Goal: Obtain resource: Download file/media

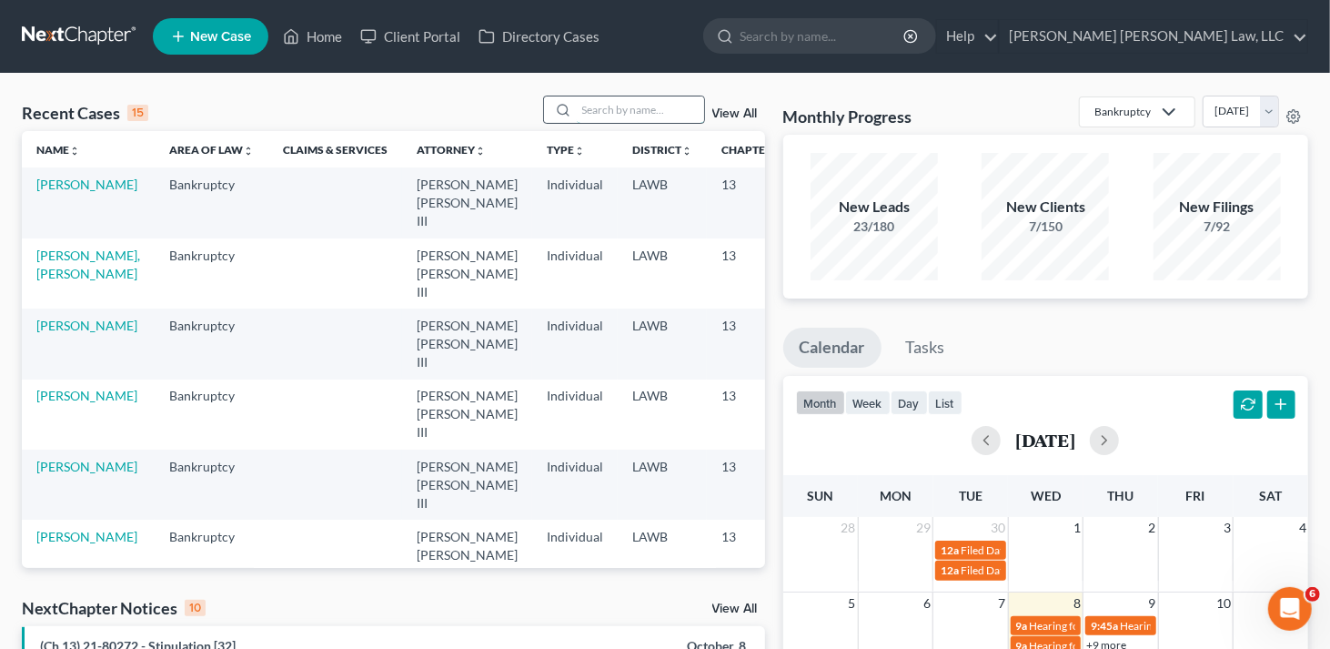
click at [591, 109] on input "search" at bounding box center [640, 109] width 127 height 26
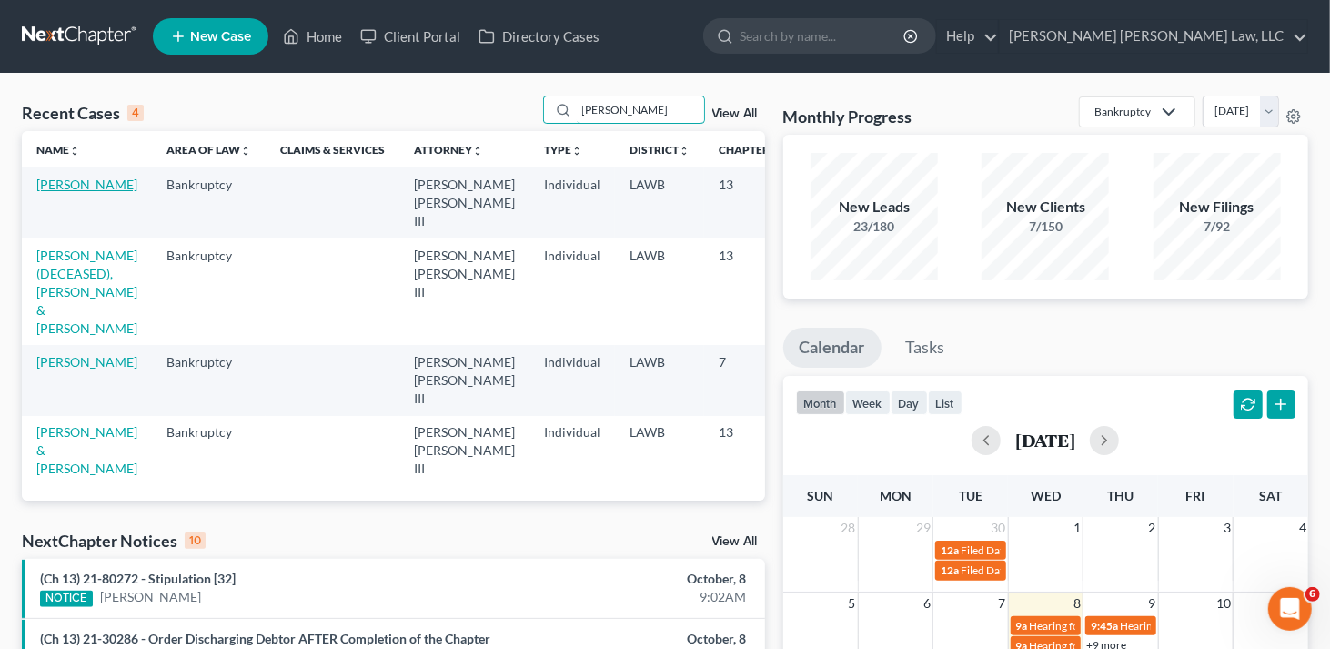
type input "[PERSON_NAME]"
click at [55, 183] on link "[PERSON_NAME]" at bounding box center [86, 184] width 101 height 15
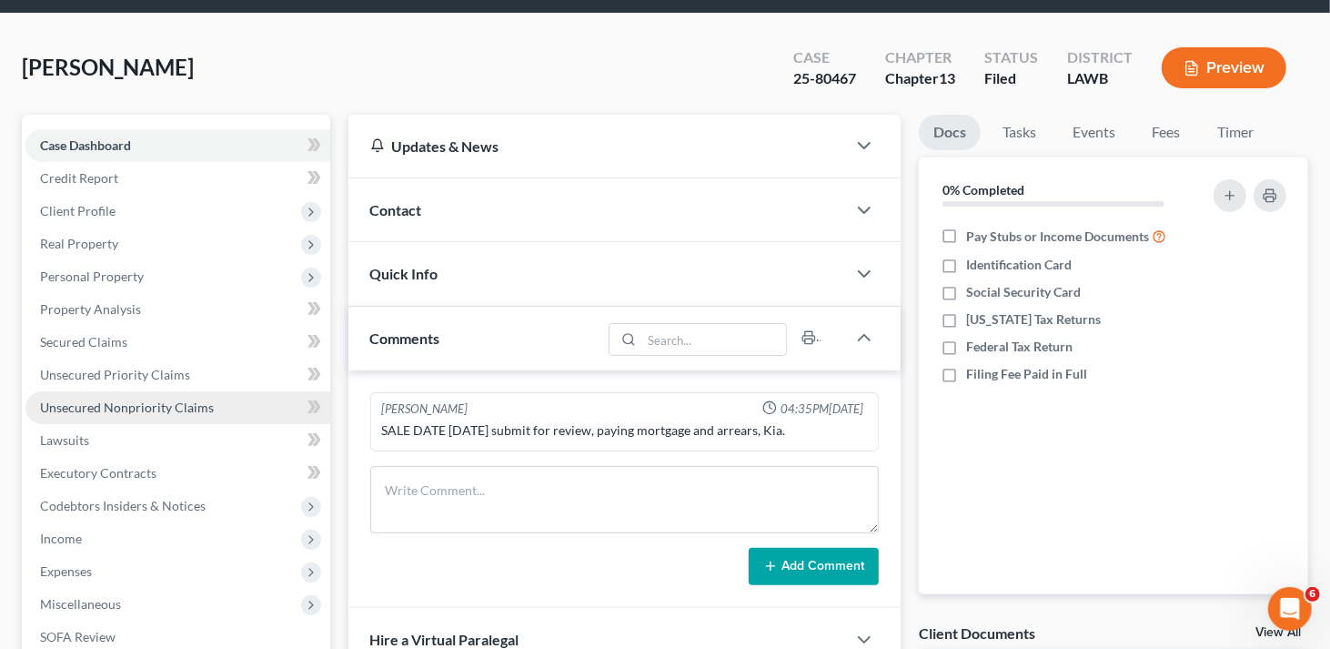
scroll to position [91, 0]
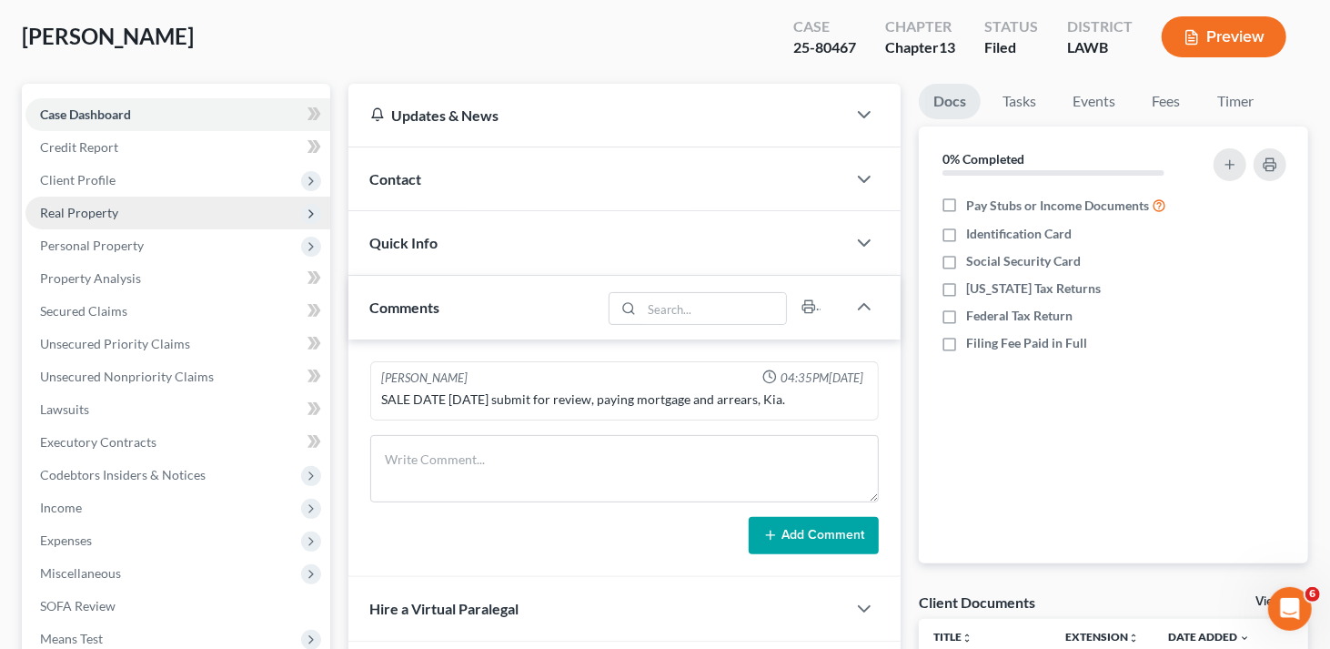
click at [96, 217] on span "Real Property" at bounding box center [79, 212] width 78 height 15
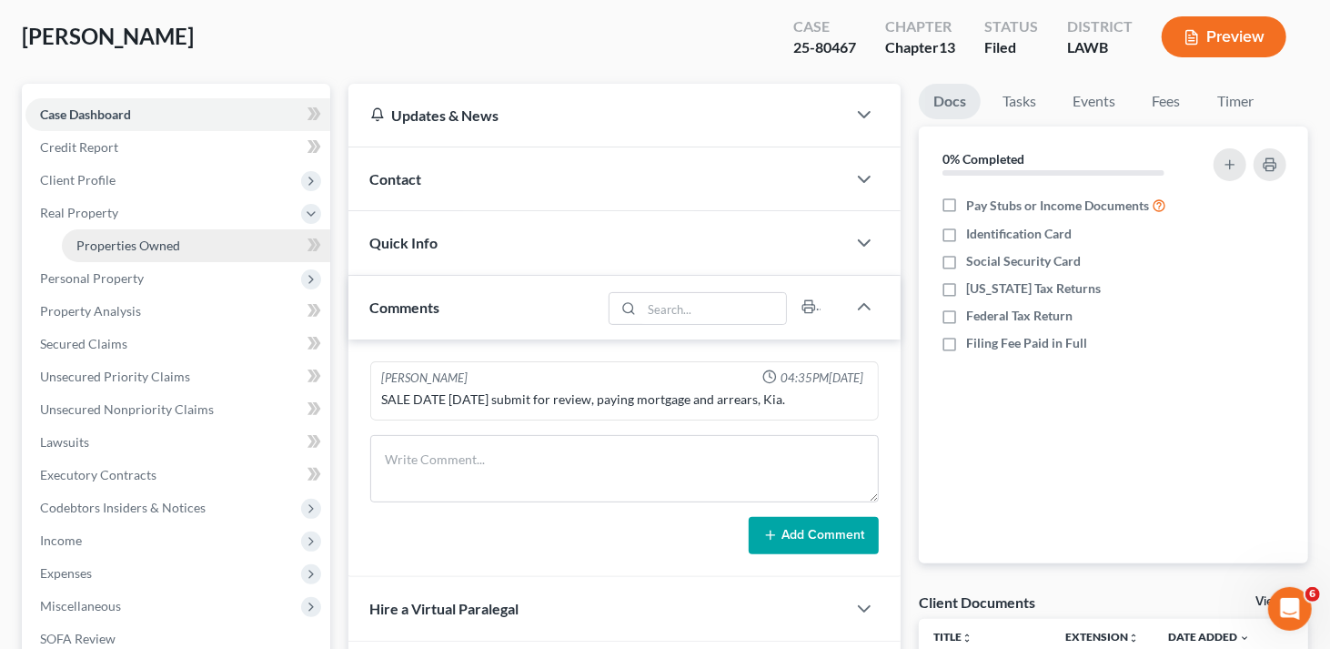
click at [106, 245] on span "Properties Owned" at bounding box center [128, 244] width 104 height 15
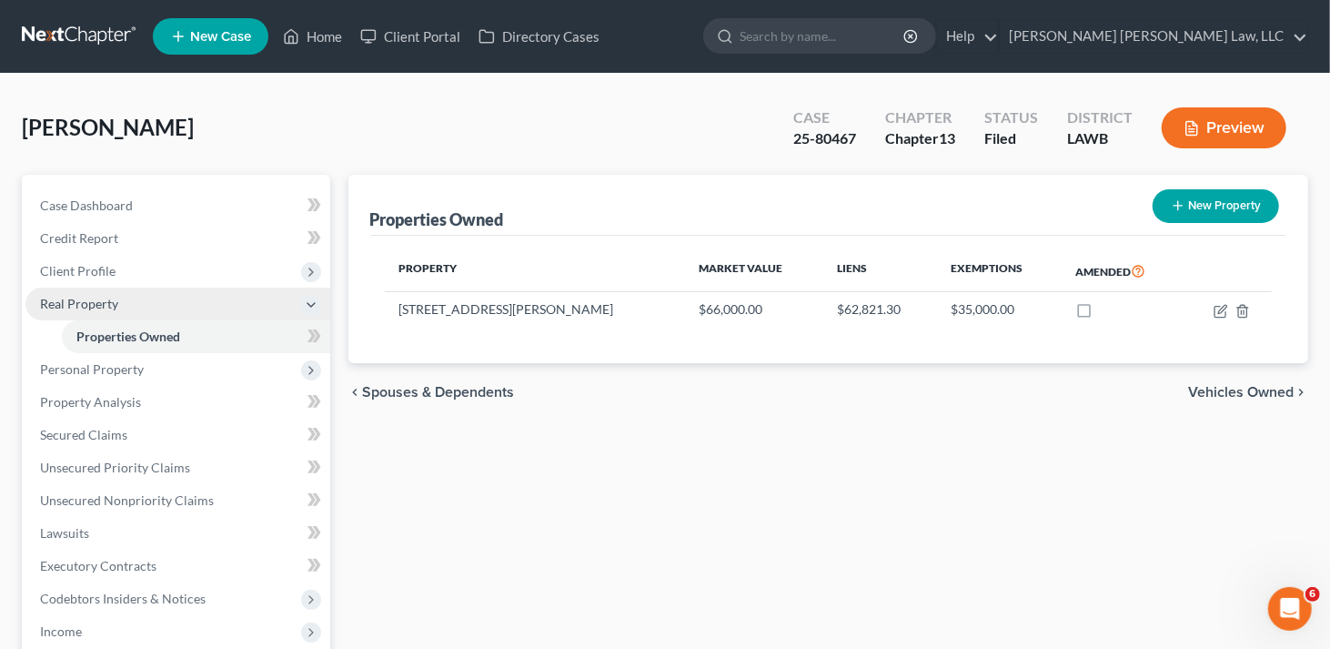
click at [84, 304] on span "Real Property" at bounding box center [79, 303] width 78 height 15
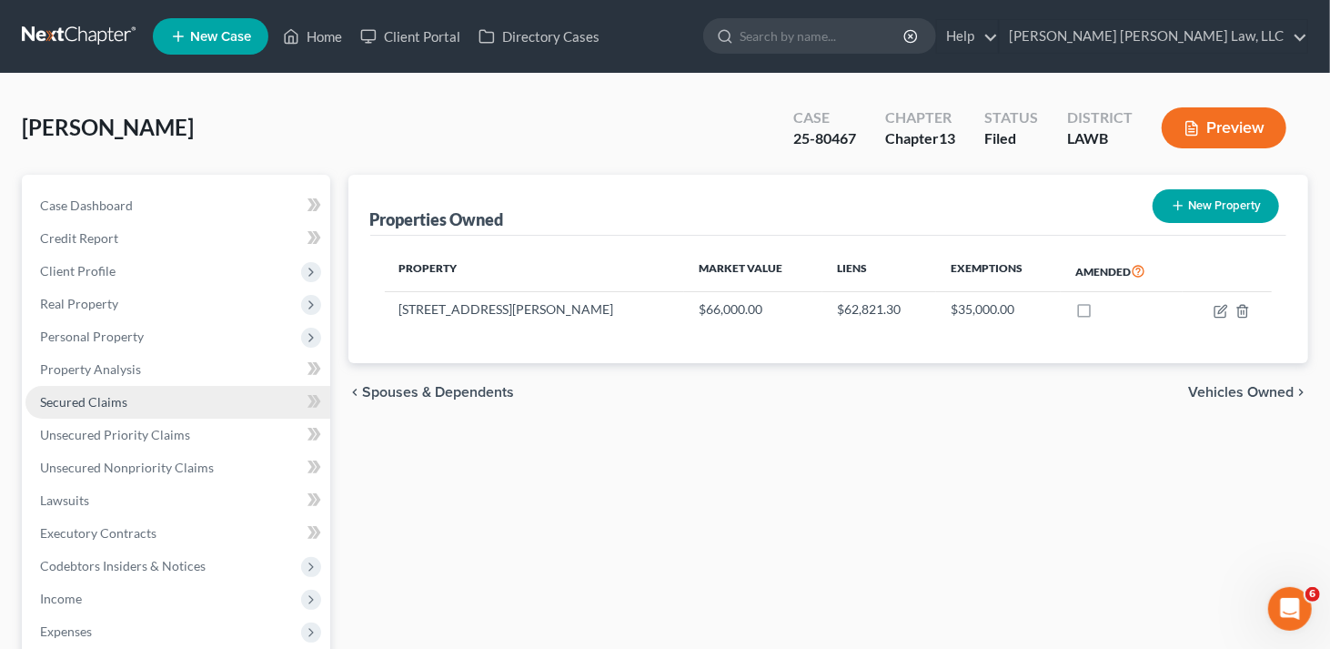
click at [106, 397] on span "Secured Claims" at bounding box center [83, 401] width 87 height 15
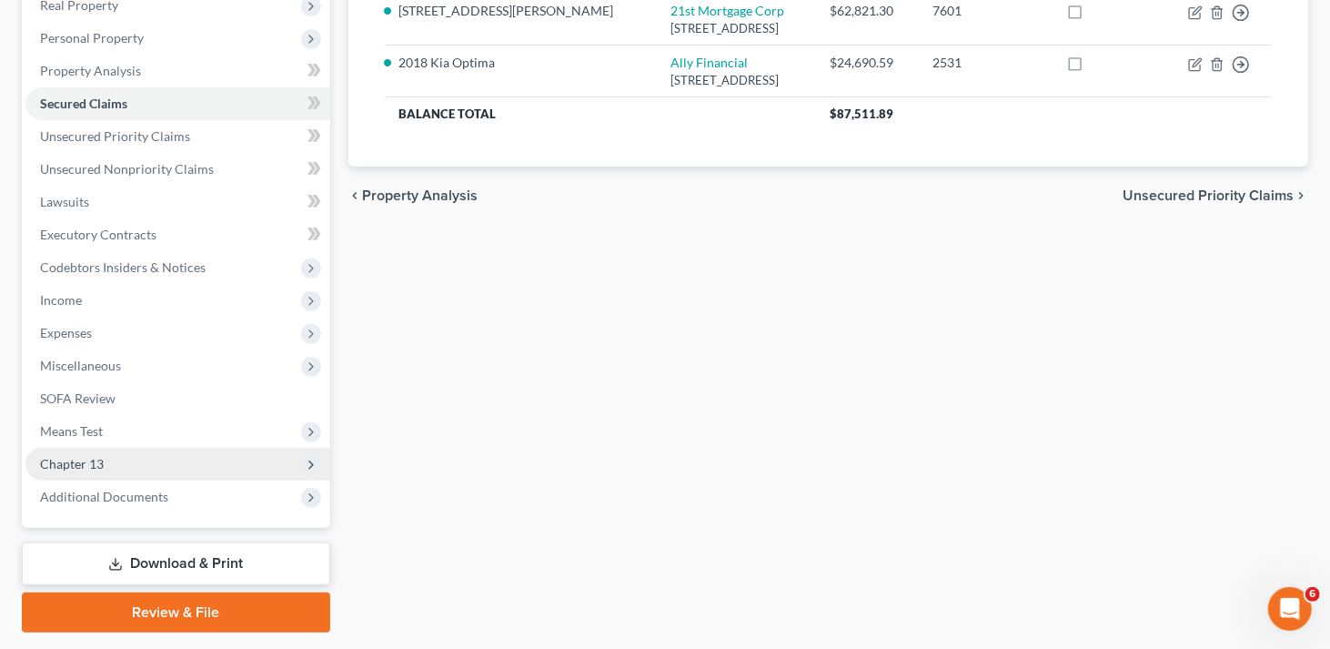
scroll to position [348, 0]
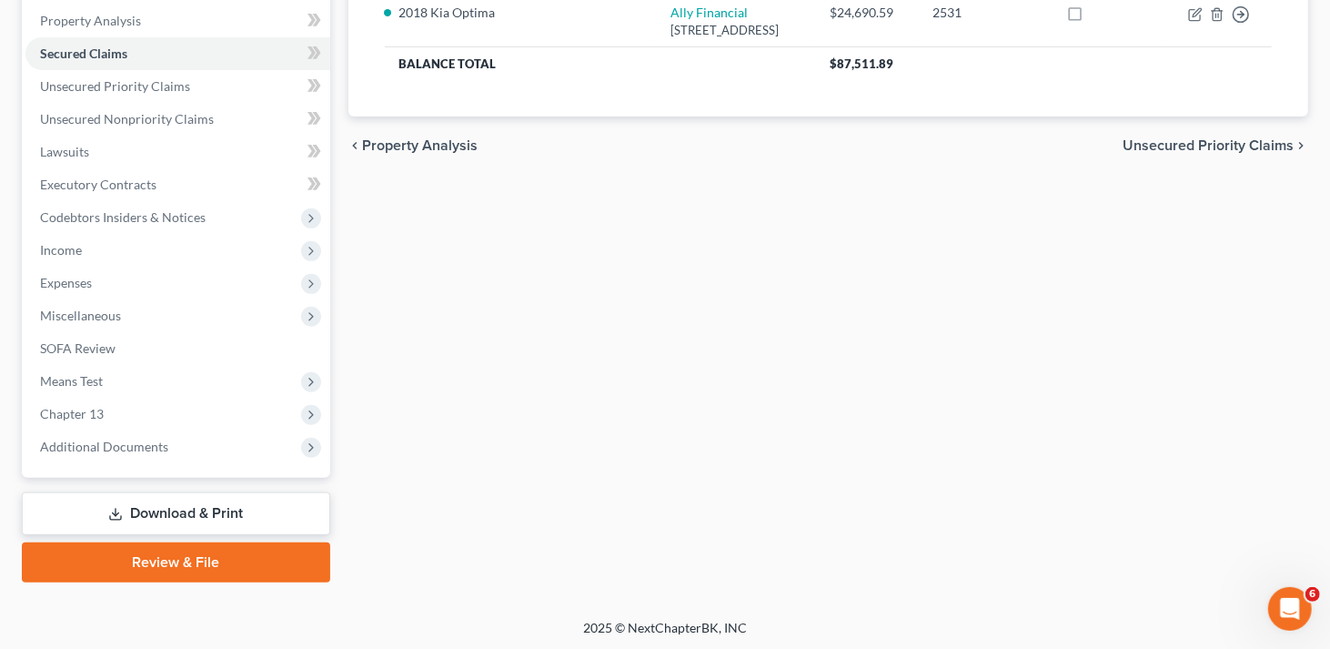
click at [227, 506] on link "Download & Print" at bounding box center [176, 513] width 308 height 43
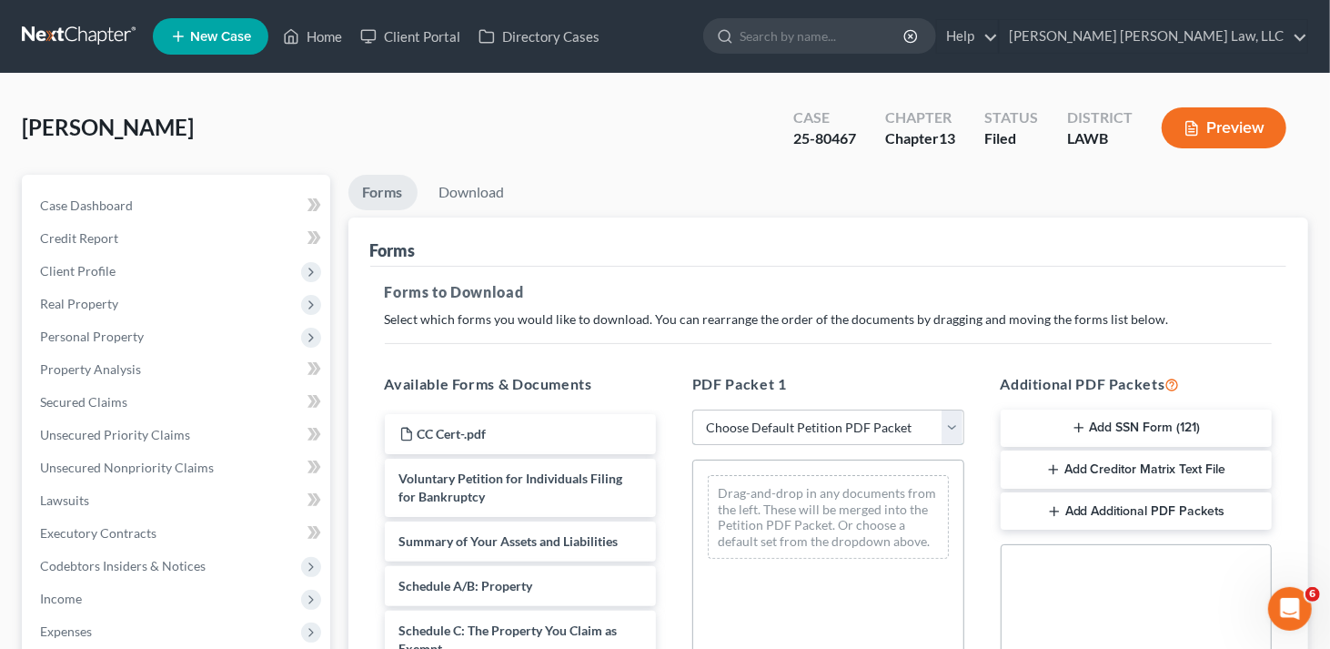
click at [778, 415] on select "Choose Default Petition PDF Packet Complete Bankruptcy Petition (all forms and …" at bounding box center [828, 427] width 272 height 36
select select "2"
click at [692, 409] on select "Choose Default Petition PDF Packet Complete Bankruptcy Petition (all forms and …" at bounding box center [828, 427] width 272 height 36
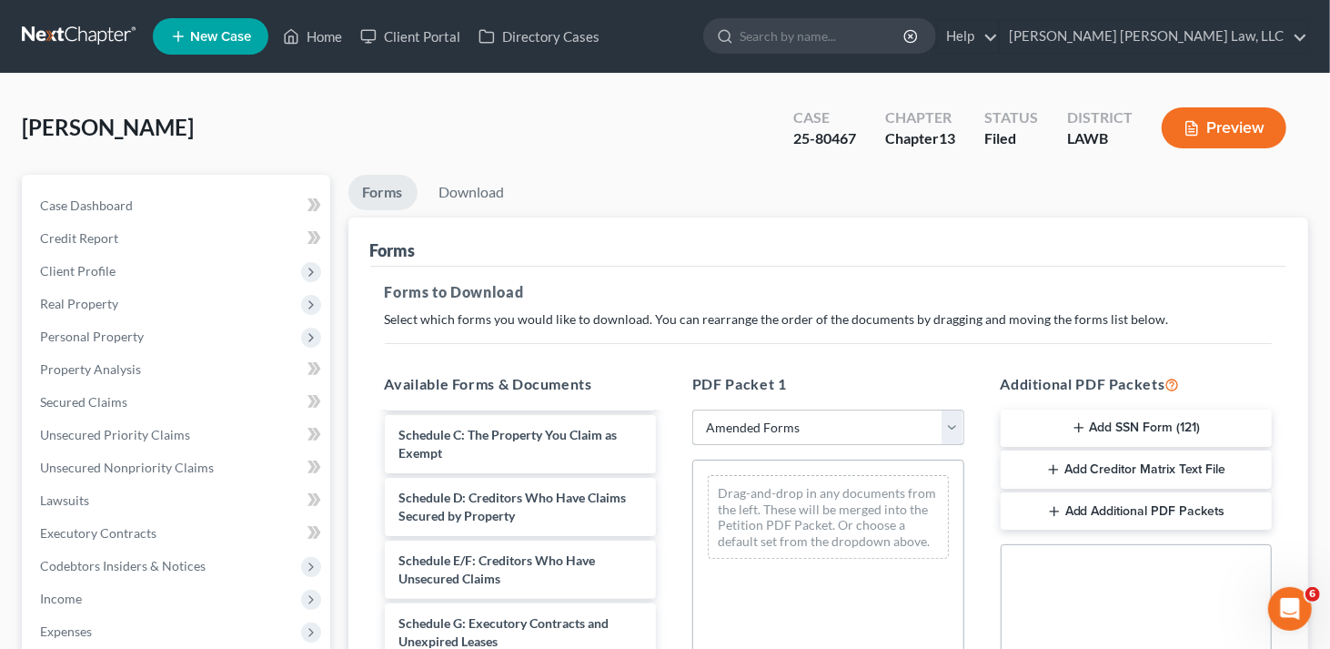
scroll to position [182, 0]
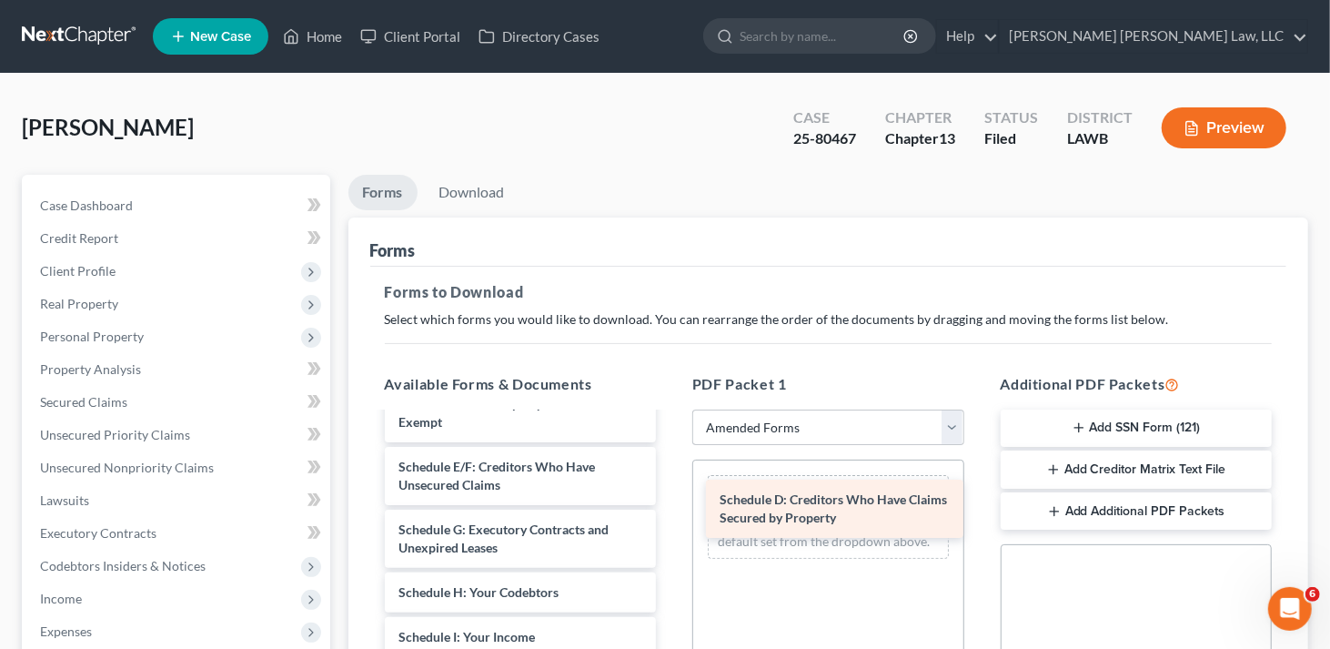
drag, startPoint x: 510, startPoint y: 469, endPoint x: 828, endPoint y: 504, distance: 320.3
click at [671, 504] on div "Schedule D: Creditors Who Have Claims Secured by Property Voluntary Petition fo…" at bounding box center [520, 659] width 301 height 854
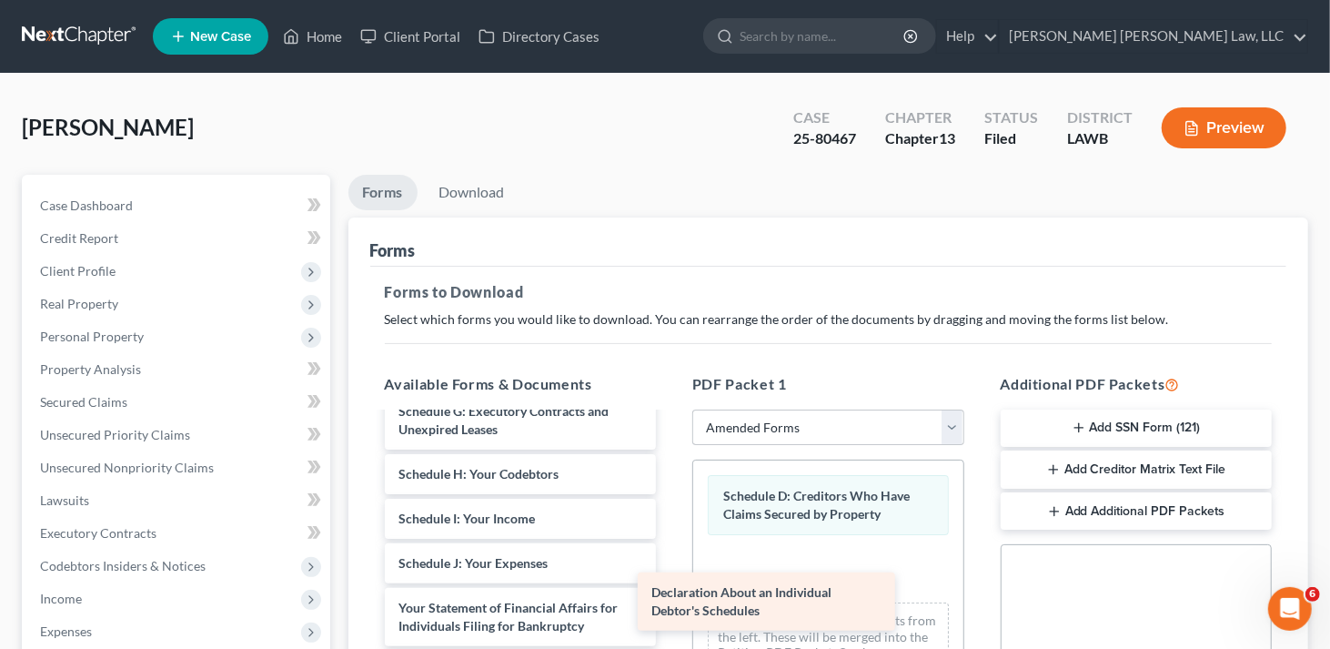
scroll to position [300, 0]
drag, startPoint x: 508, startPoint y: 545, endPoint x: 762, endPoint y: 594, distance: 258.6
click at [671, 594] on div "Declaration About an Individual Debtor's Schedules Voluntary Petition for Indiv…" at bounding box center [520, 510] width 301 height 792
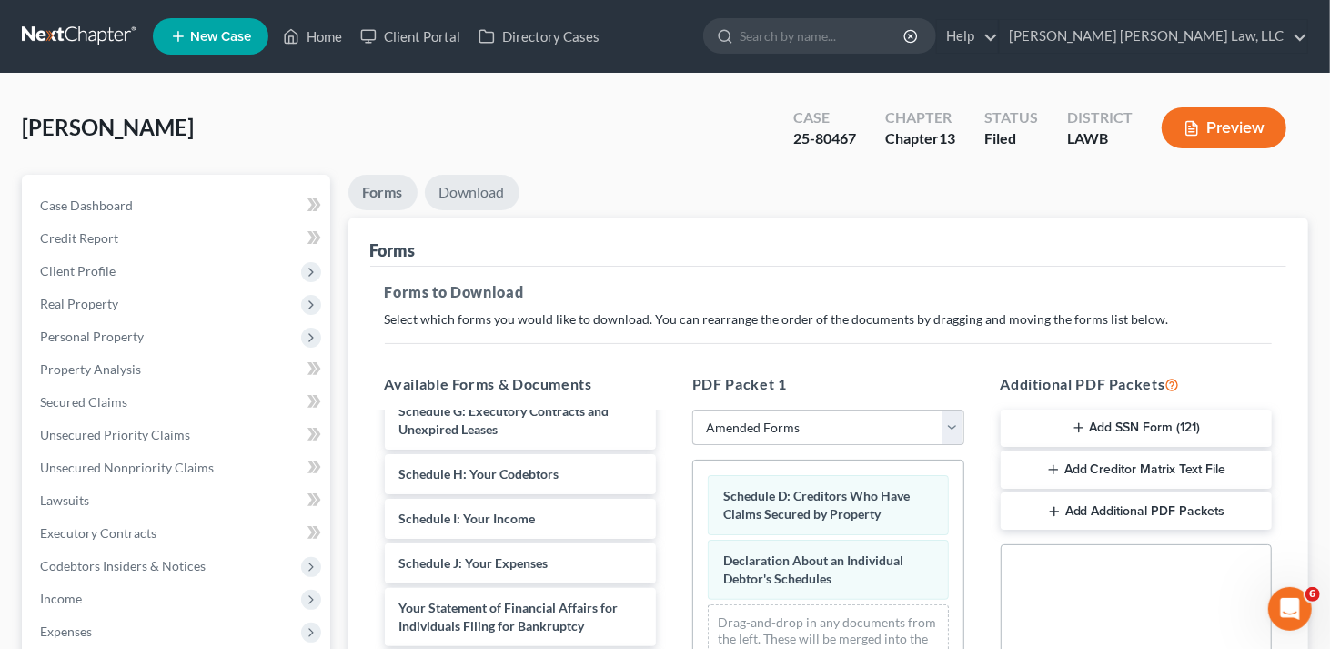
click at [480, 183] on link "Download" at bounding box center [472, 192] width 95 height 35
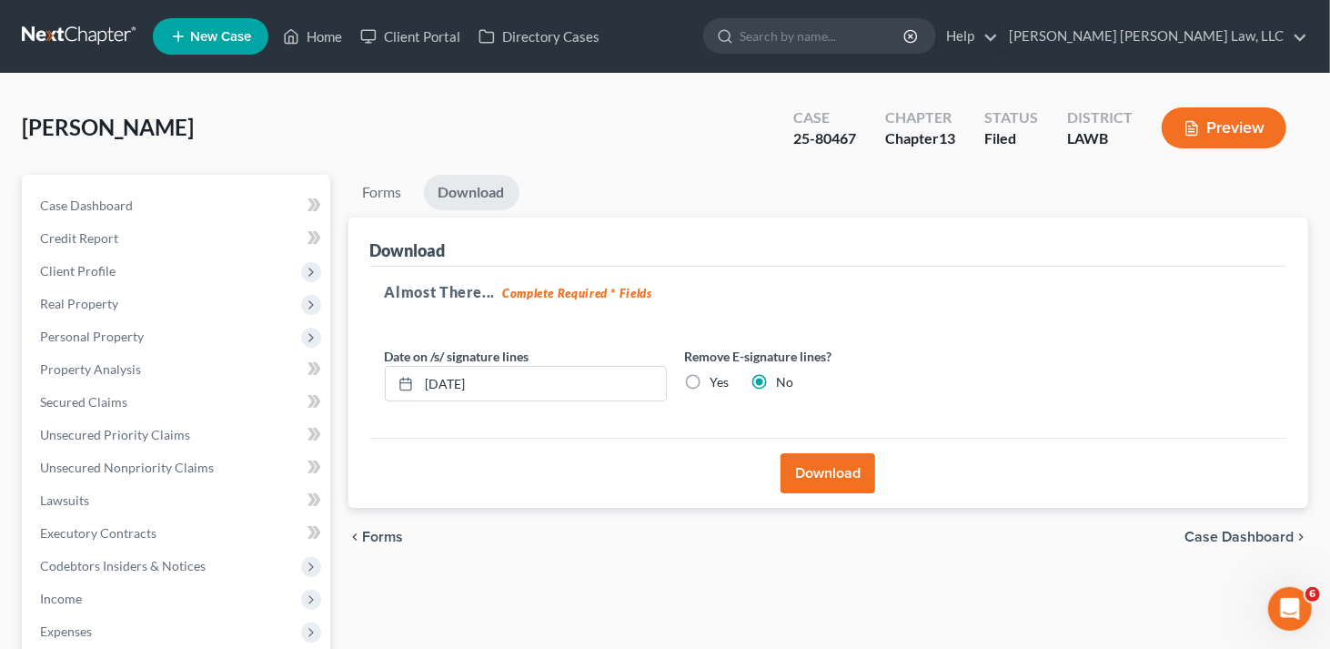
click at [831, 472] on button "Download" at bounding box center [828, 473] width 95 height 40
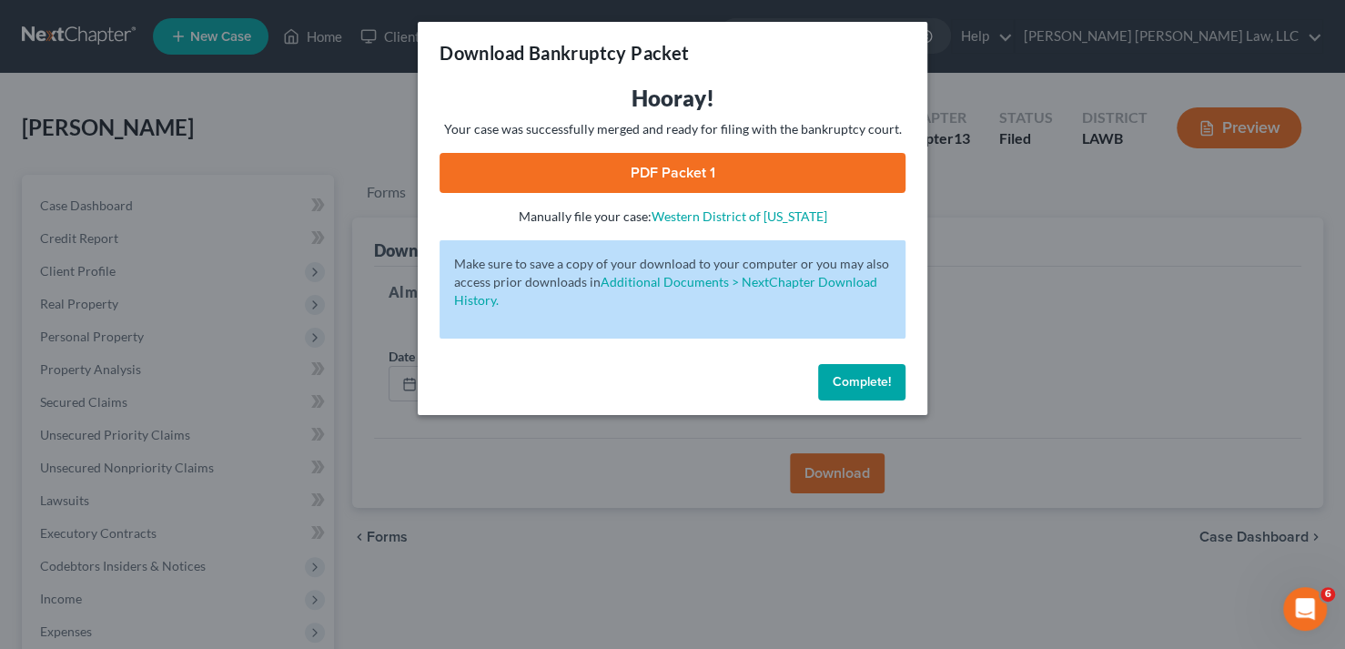
click at [706, 176] on link "PDF Packet 1" at bounding box center [672, 173] width 466 height 40
click at [843, 379] on span "Complete!" at bounding box center [862, 381] width 58 height 15
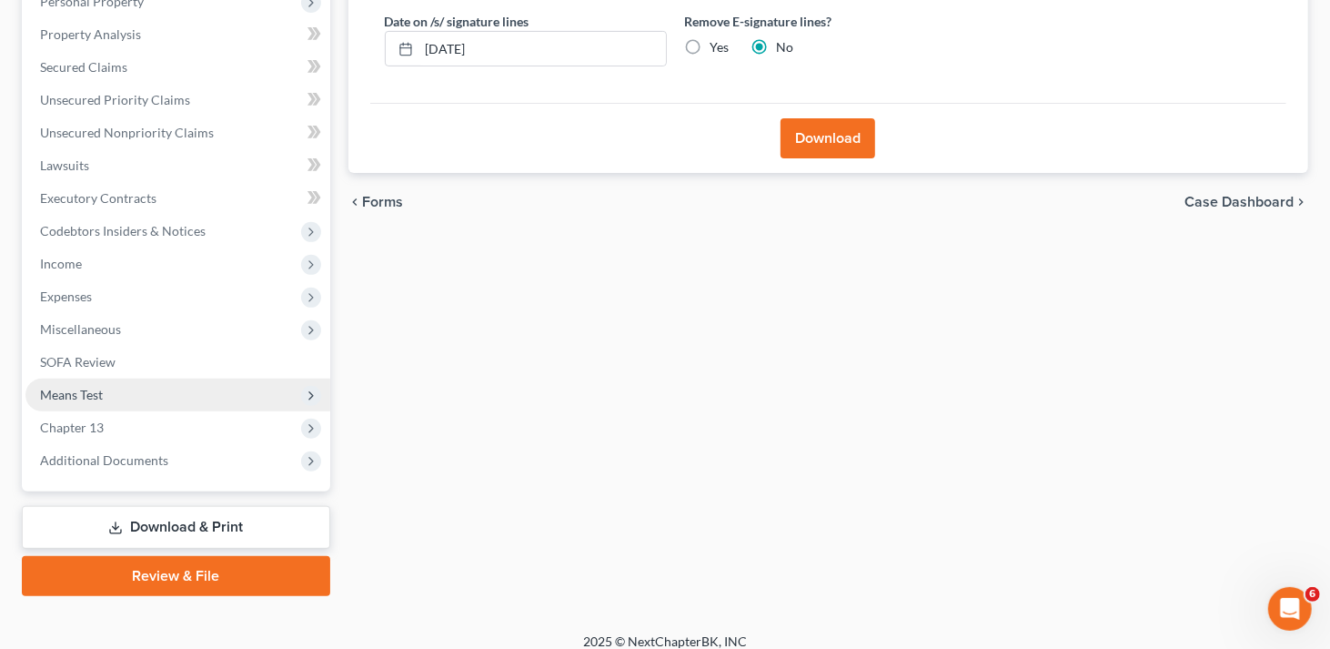
scroll to position [348, 0]
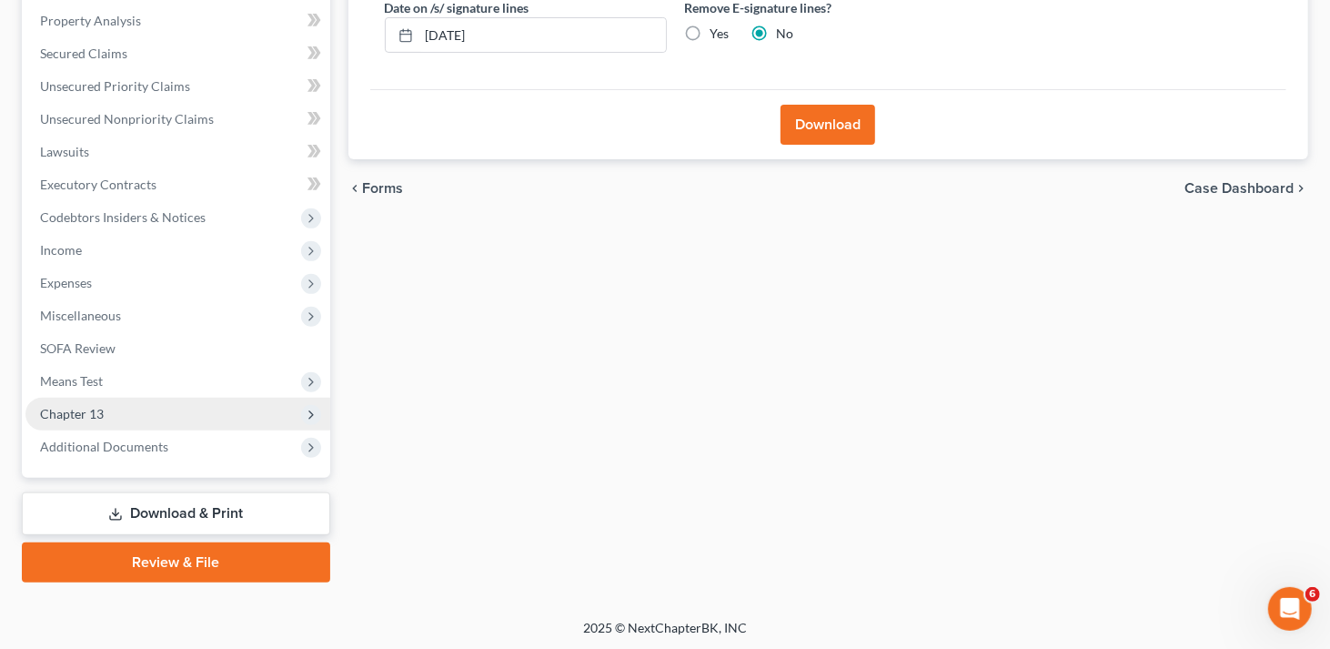
click at [88, 413] on span "Chapter 13" at bounding box center [72, 413] width 64 height 15
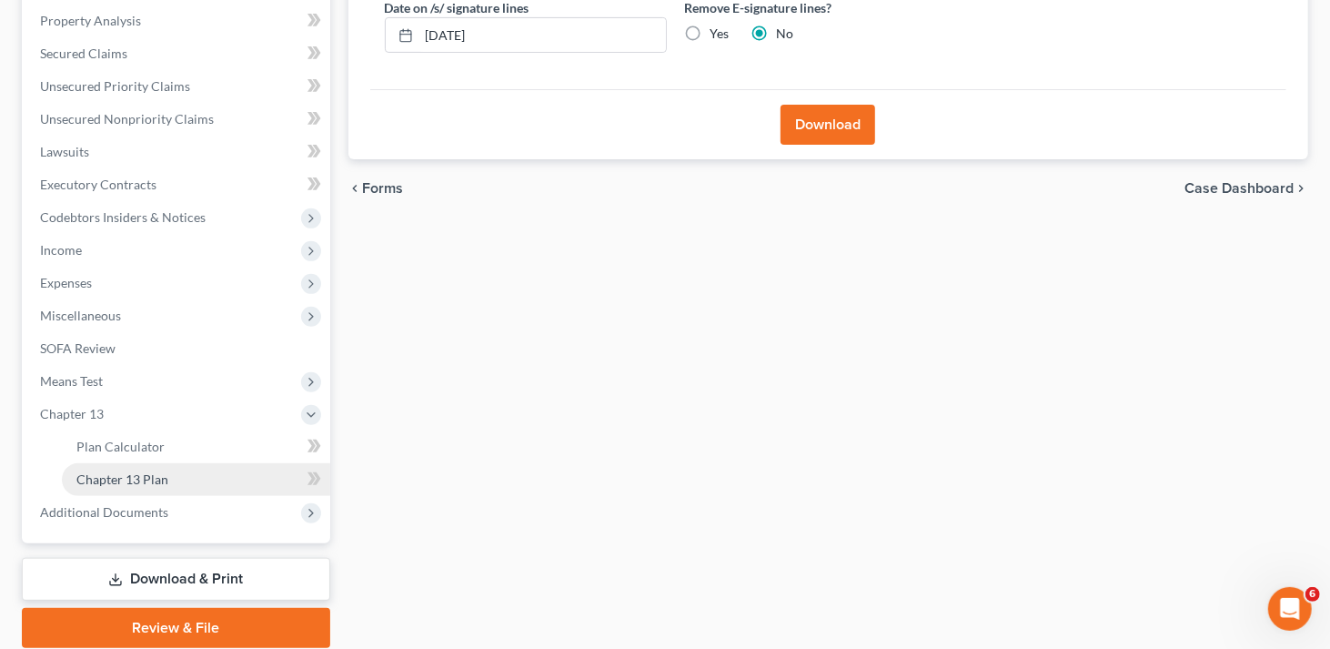
click at [133, 475] on span "Chapter 13 Plan" at bounding box center [122, 478] width 92 height 15
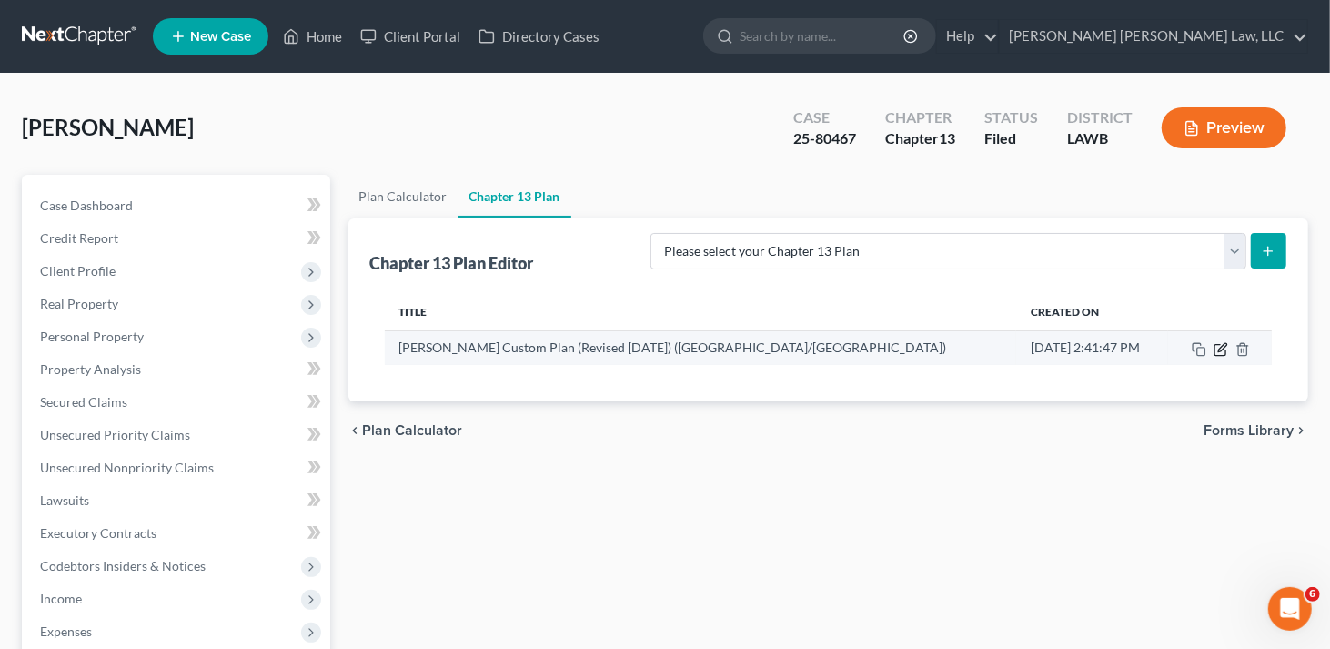
click at [1219, 346] on icon "button" at bounding box center [1222, 347] width 8 height 8
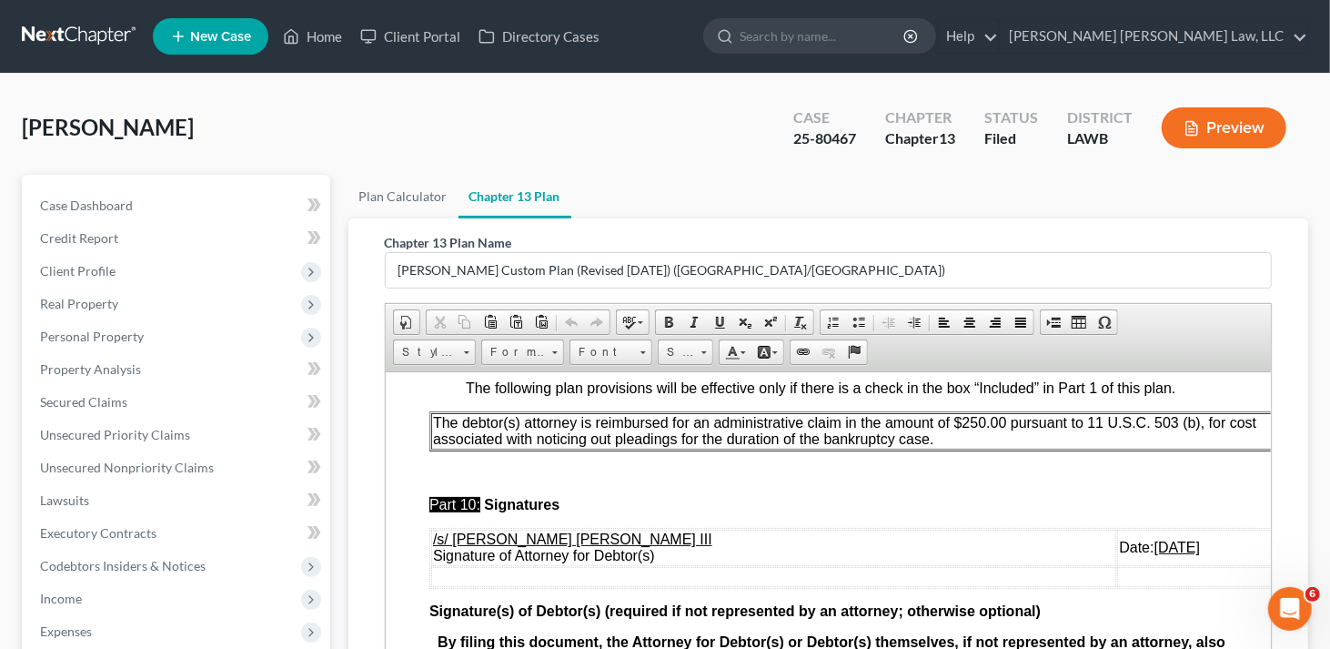
scroll to position [6244, 0]
click at [1154, 539] on u "[DATE]" at bounding box center [1176, 546] width 45 height 15
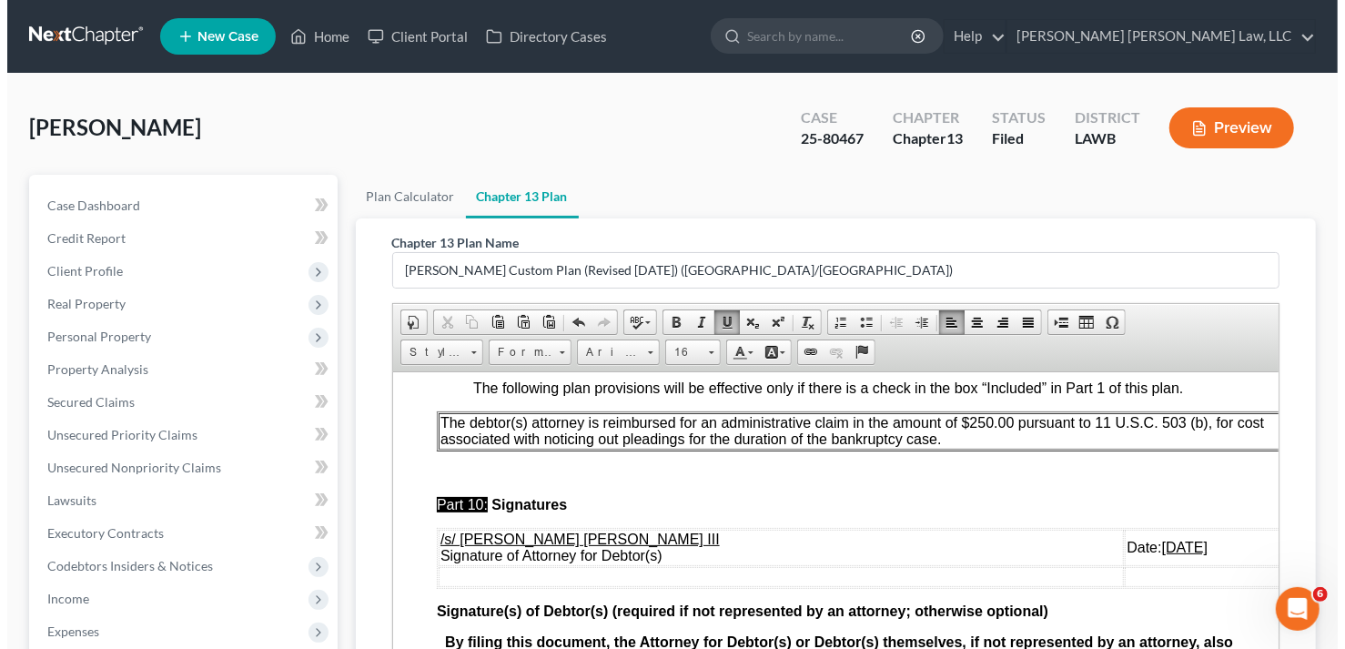
scroll to position [413, 0]
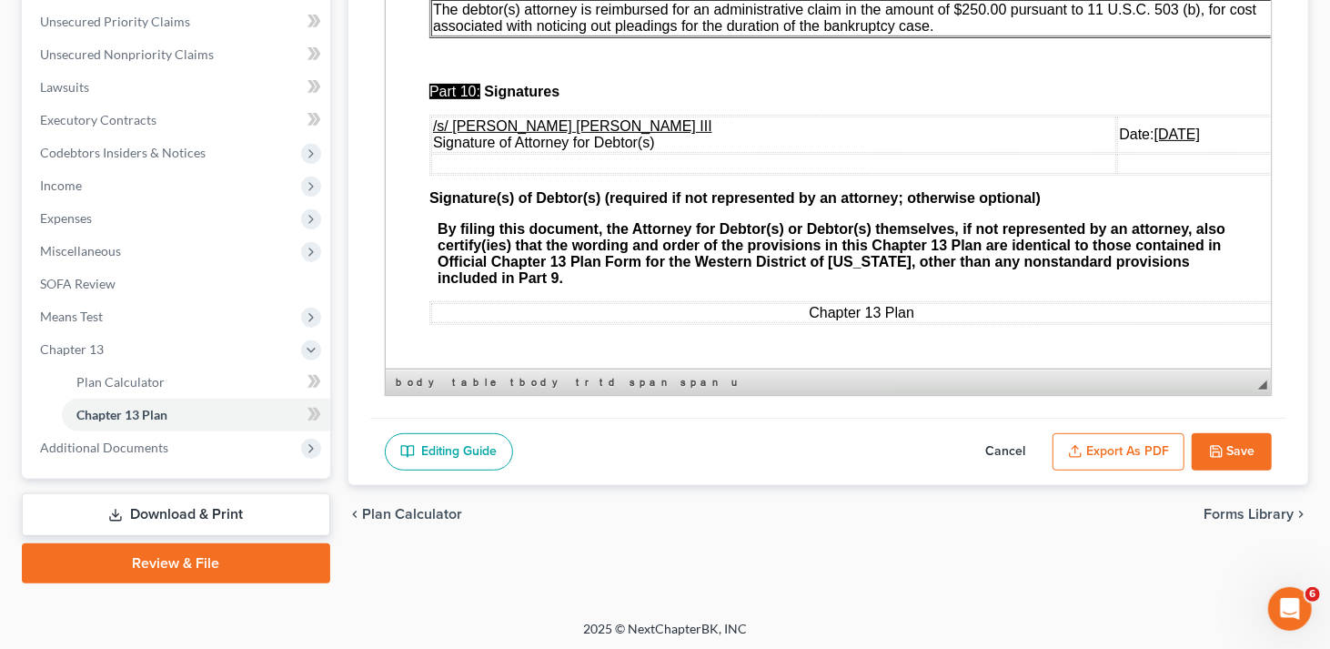
click at [1143, 433] on button "Export as PDF" at bounding box center [1119, 452] width 132 height 38
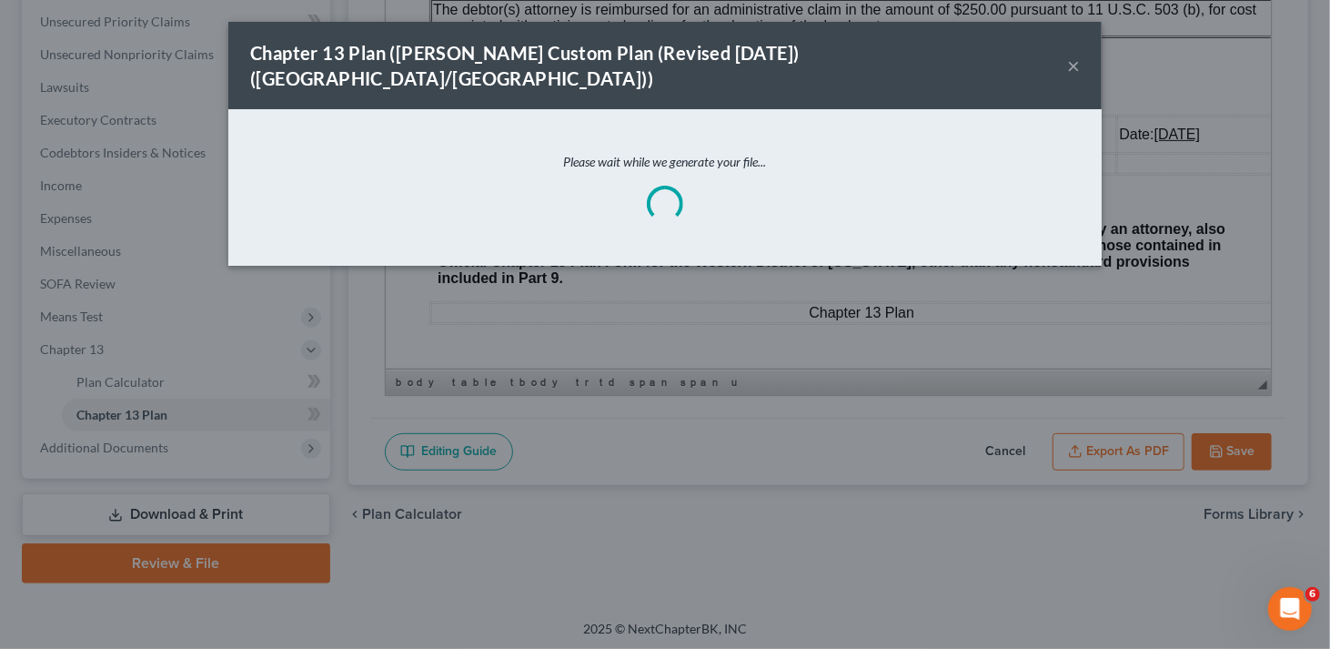
scroll to position [6193, 0]
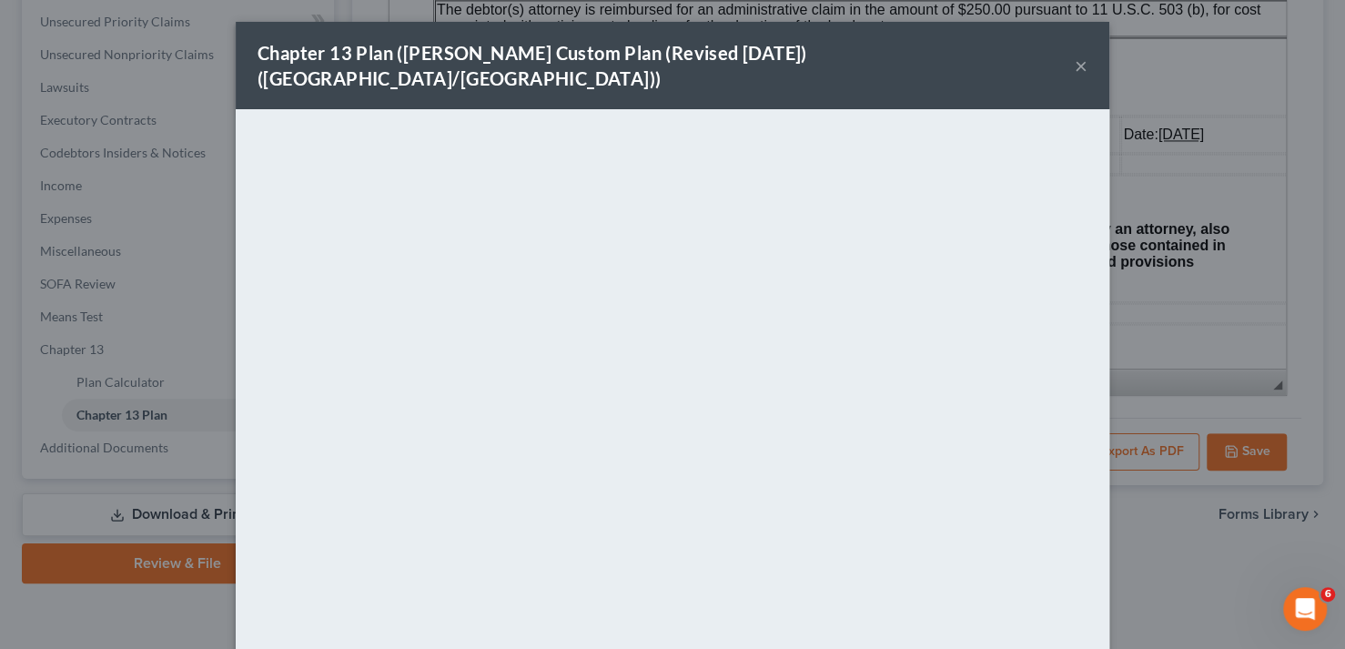
click at [1075, 55] on button "×" at bounding box center [1081, 66] width 13 height 22
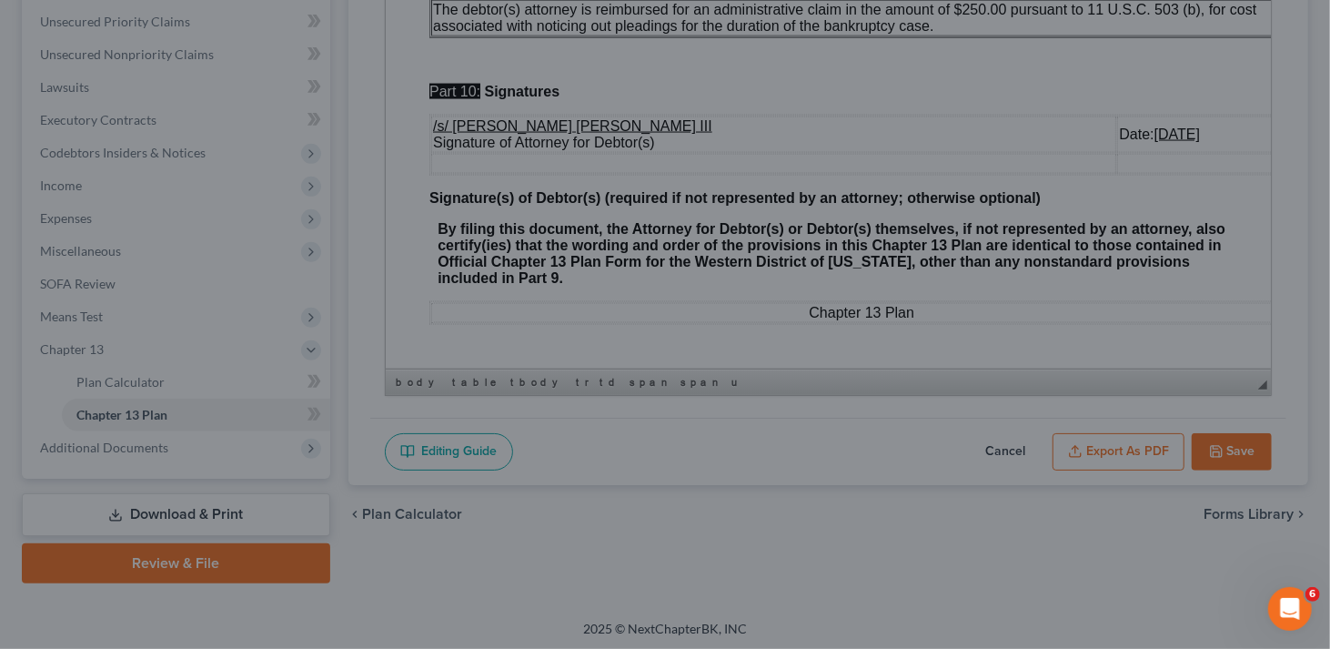
scroll to position [6244, 0]
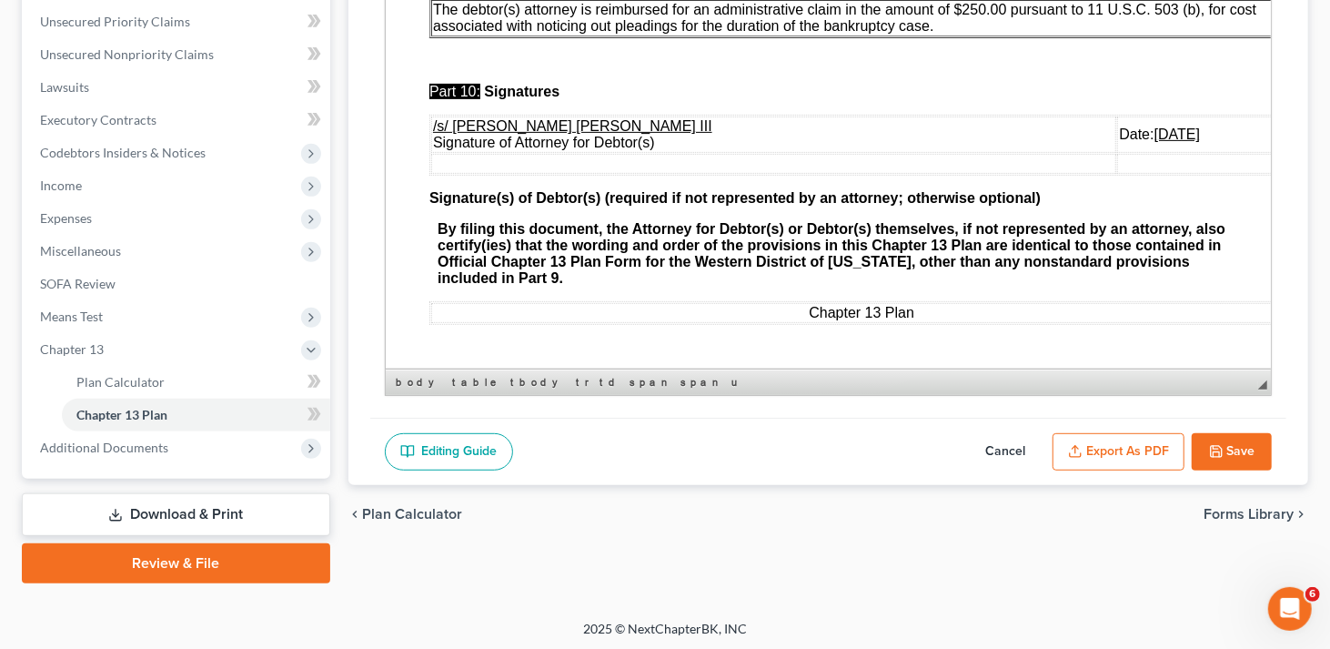
click at [1255, 445] on button "Save" at bounding box center [1232, 452] width 80 height 38
